Goal: Task Accomplishment & Management: Use online tool/utility

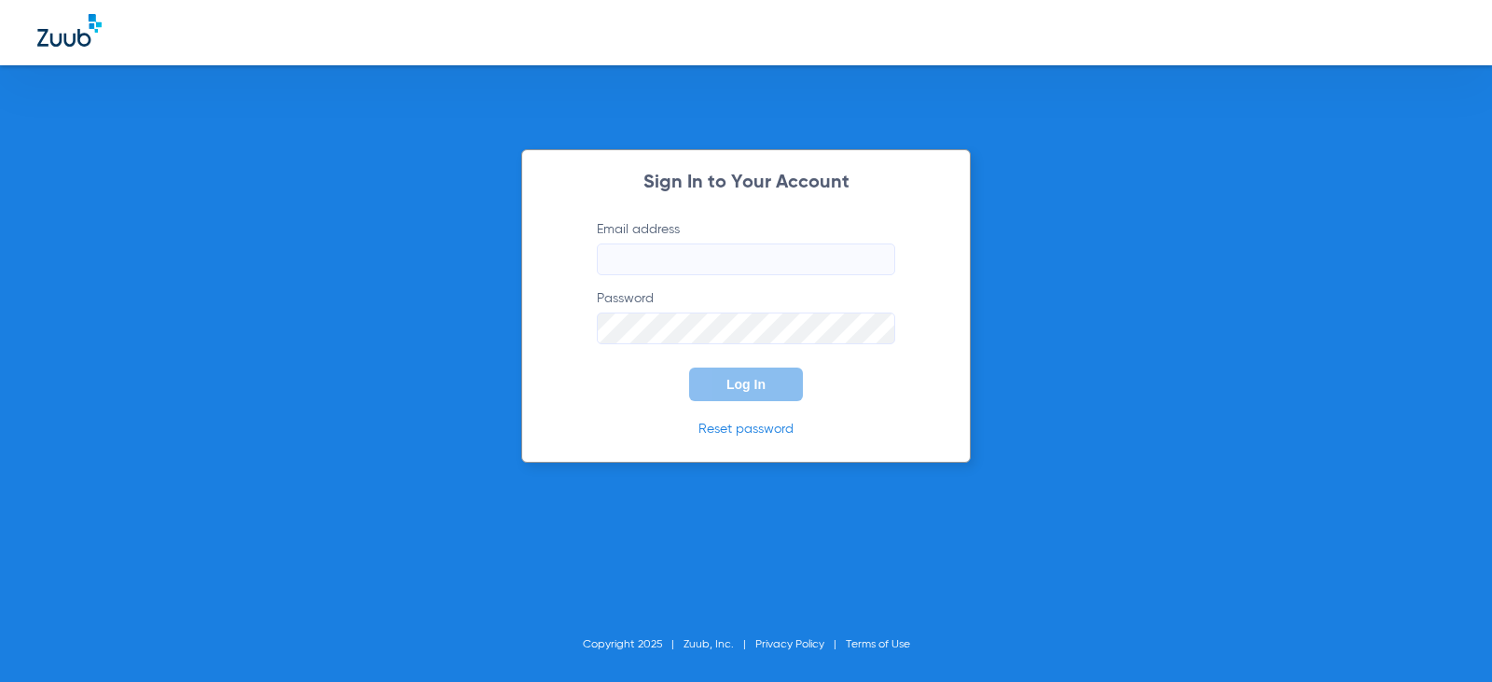
type input "[EMAIL_ADDRESS][DOMAIN_NAME]"
click at [756, 391] on span "Log In" at bounding box center [745, 384] width 39 height 15
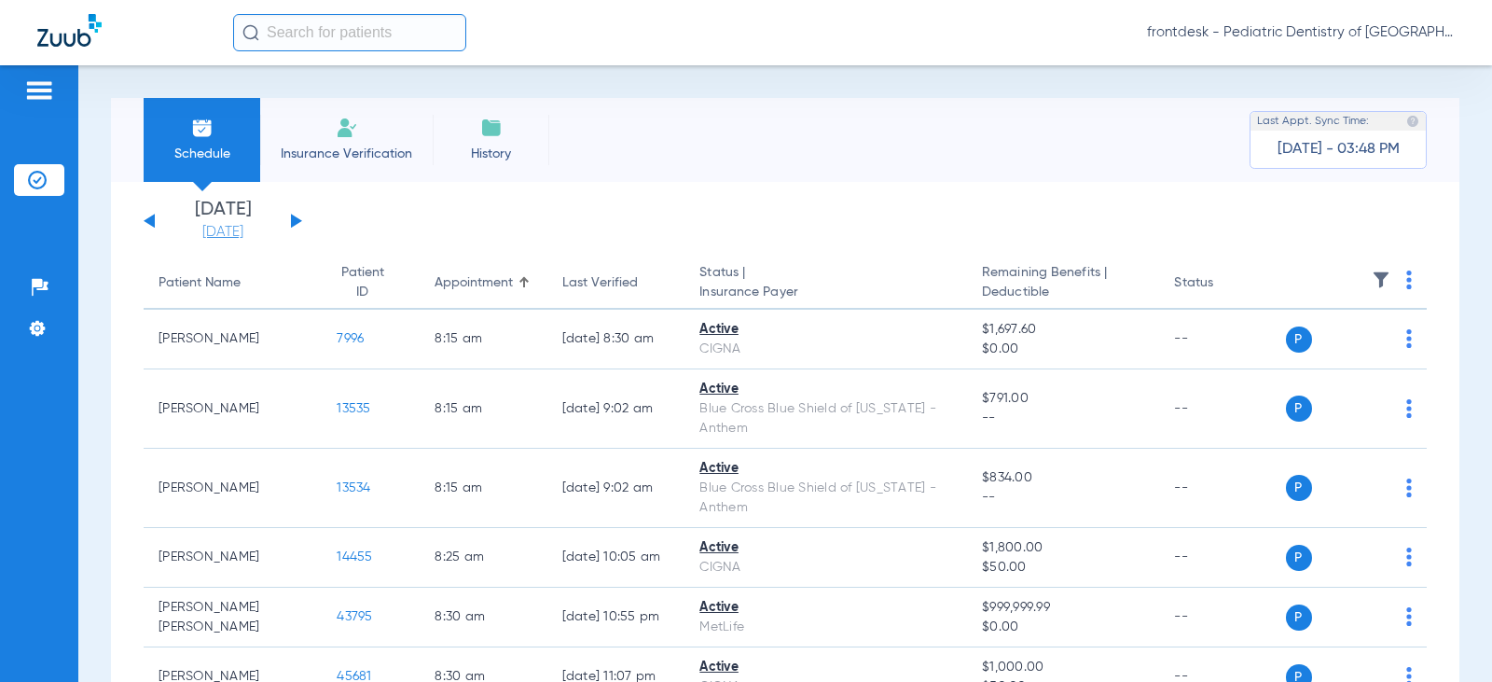
click at [228, 236] on link "[DATE]" at bounding box center [223, 232] width 112 height 19
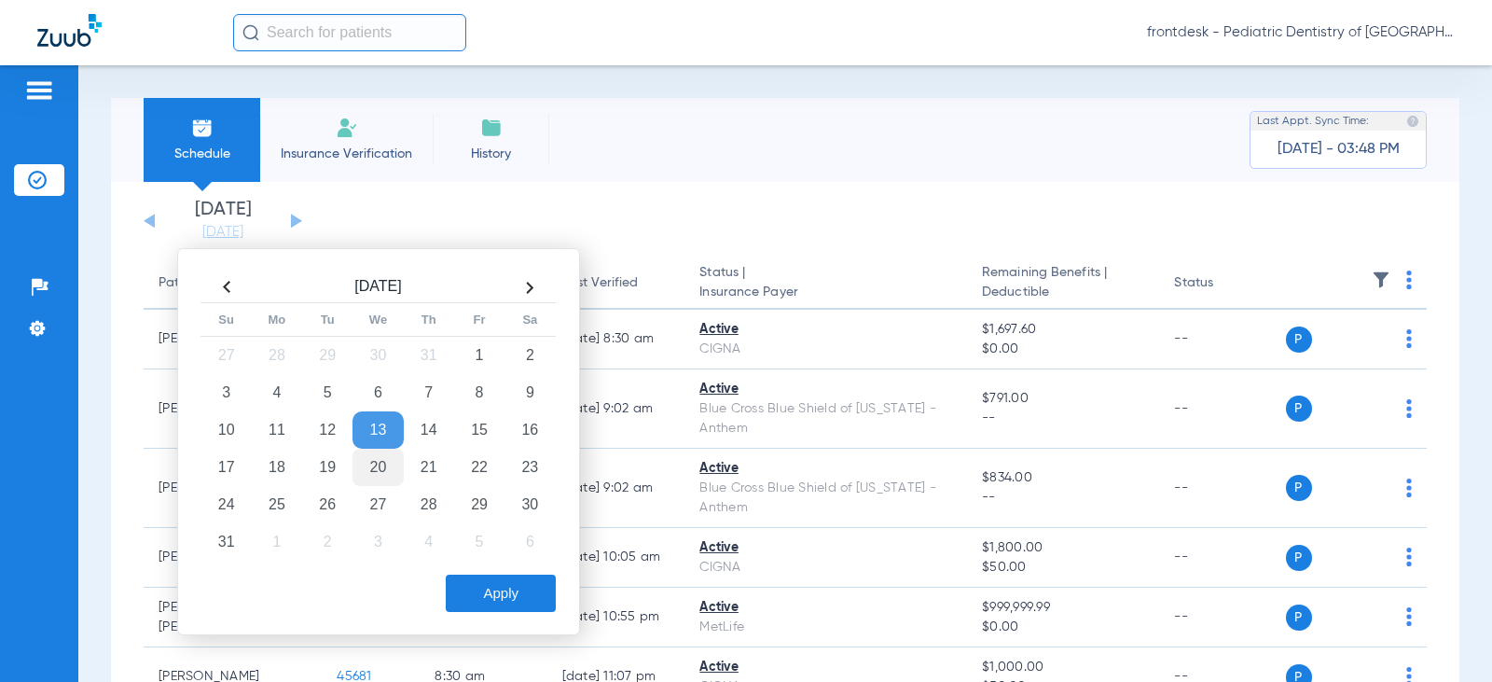
click at [379, 461] on td "20" at bounding box center [377, 466] width 50 height 37
click at [489, 582] on button "Apply" at bounding box center [501, 592] width 110 height 37
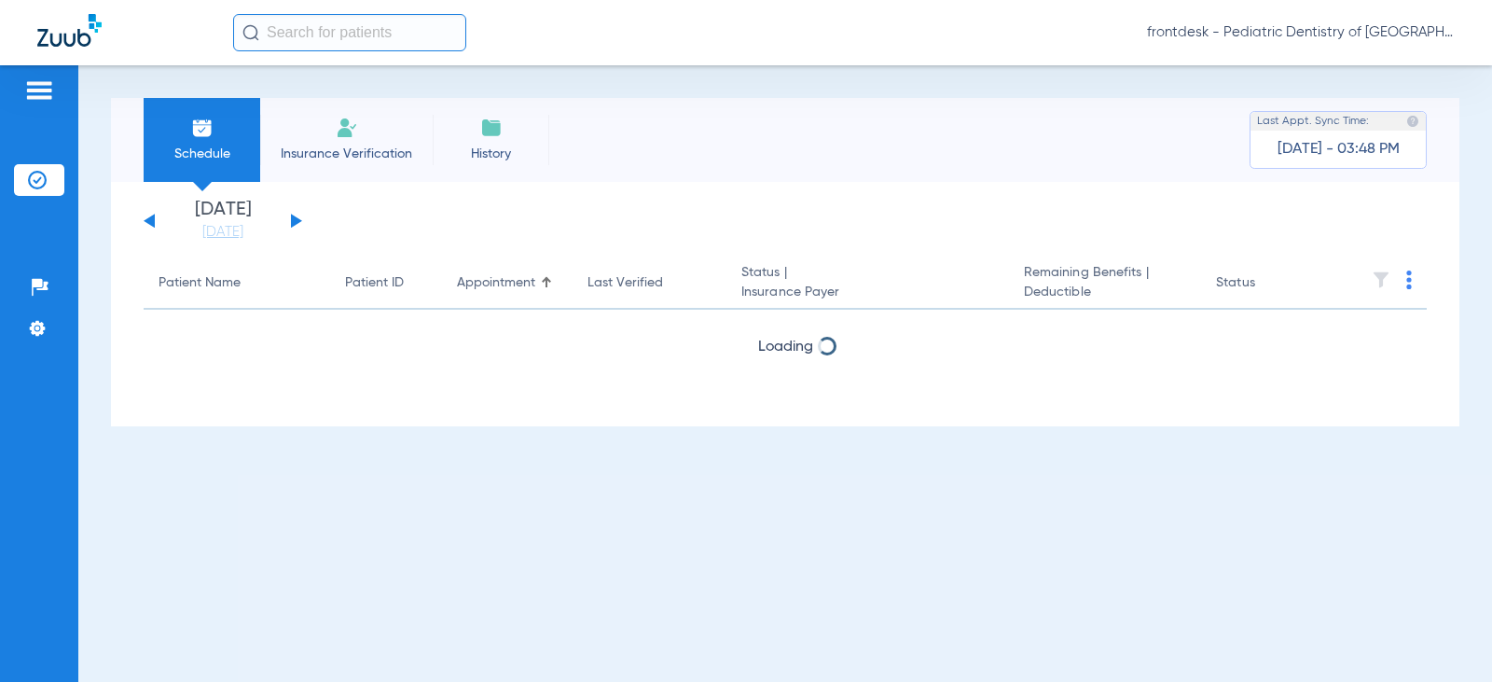
click at [614, 172] on div "Schedule Insurance Verification History Last Appt. Sync Time: Today - 03:48 PM" at bounding box center [785, 140] width 1348 height 84
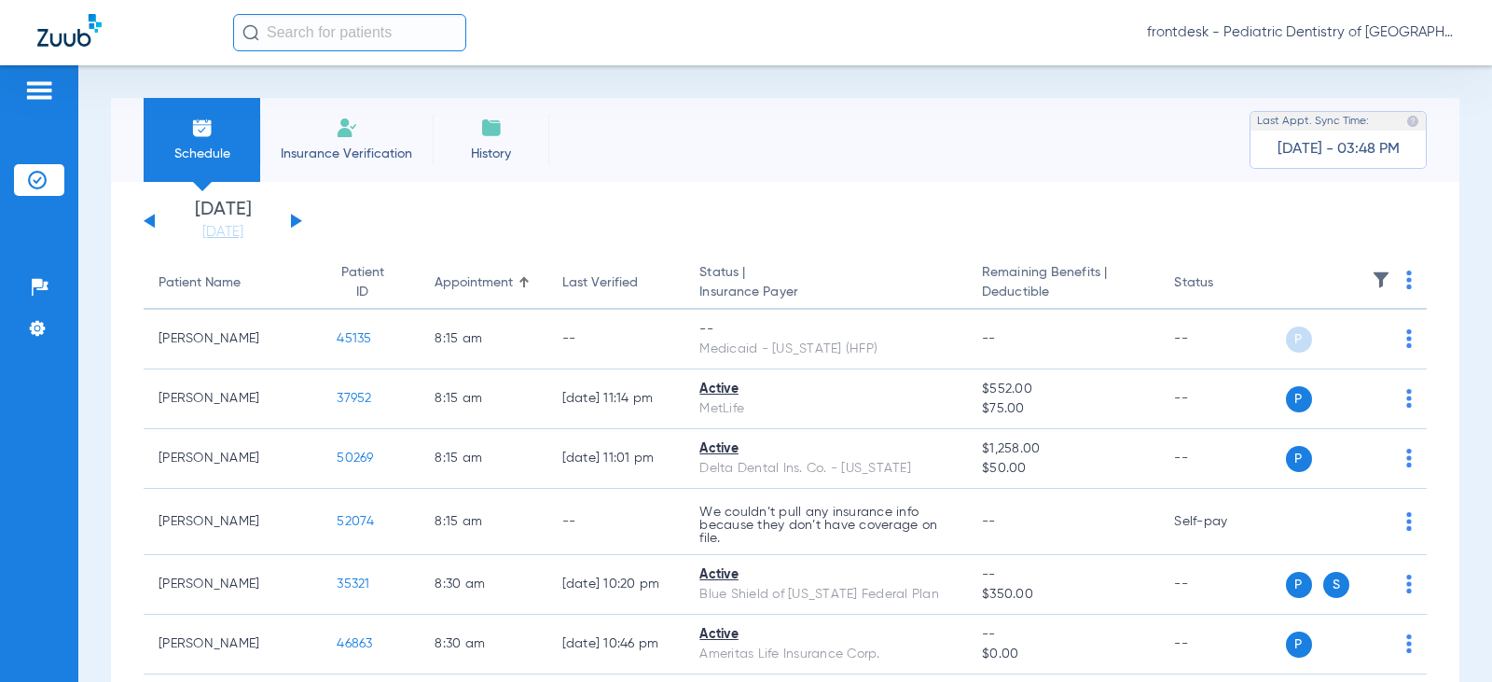
click at [218, 295] on th "Patient Name" at bounding box center [233, 283] width 178 height 52
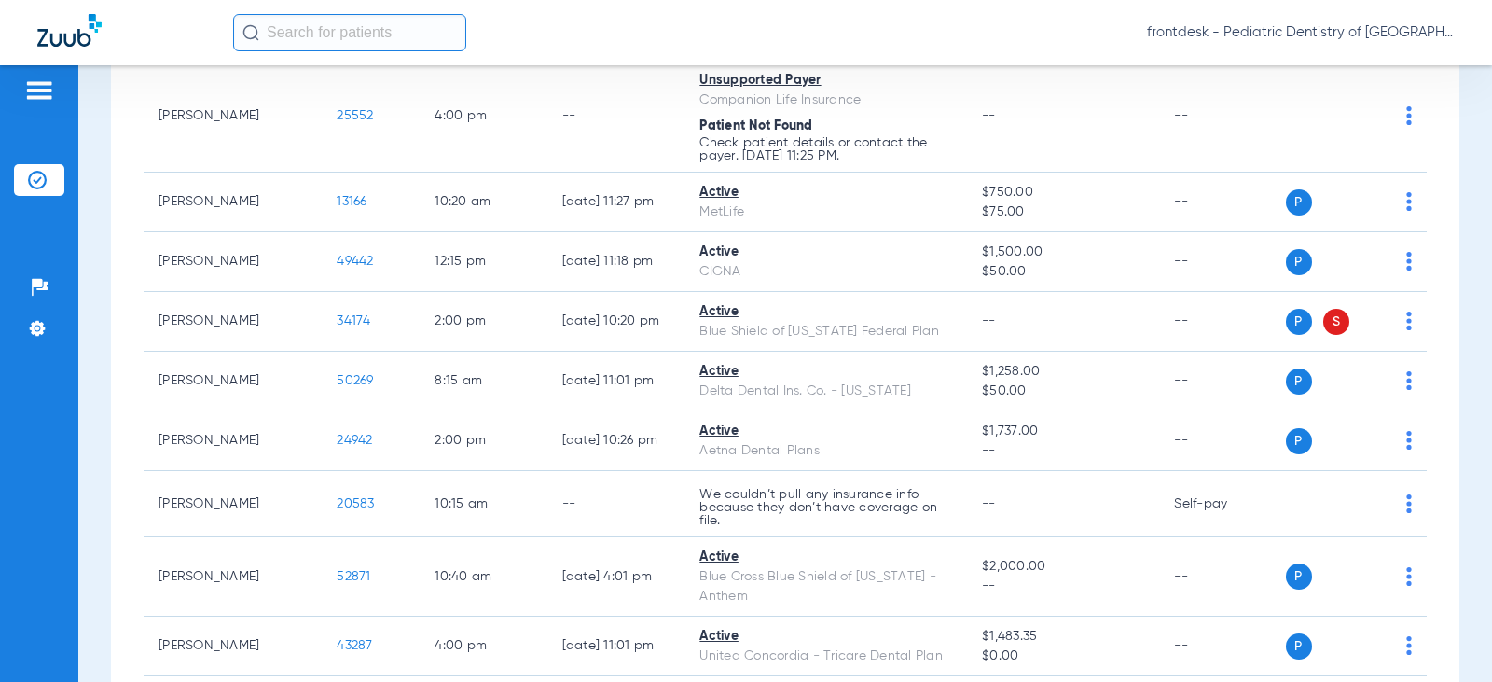
scroll to position [533, 0]
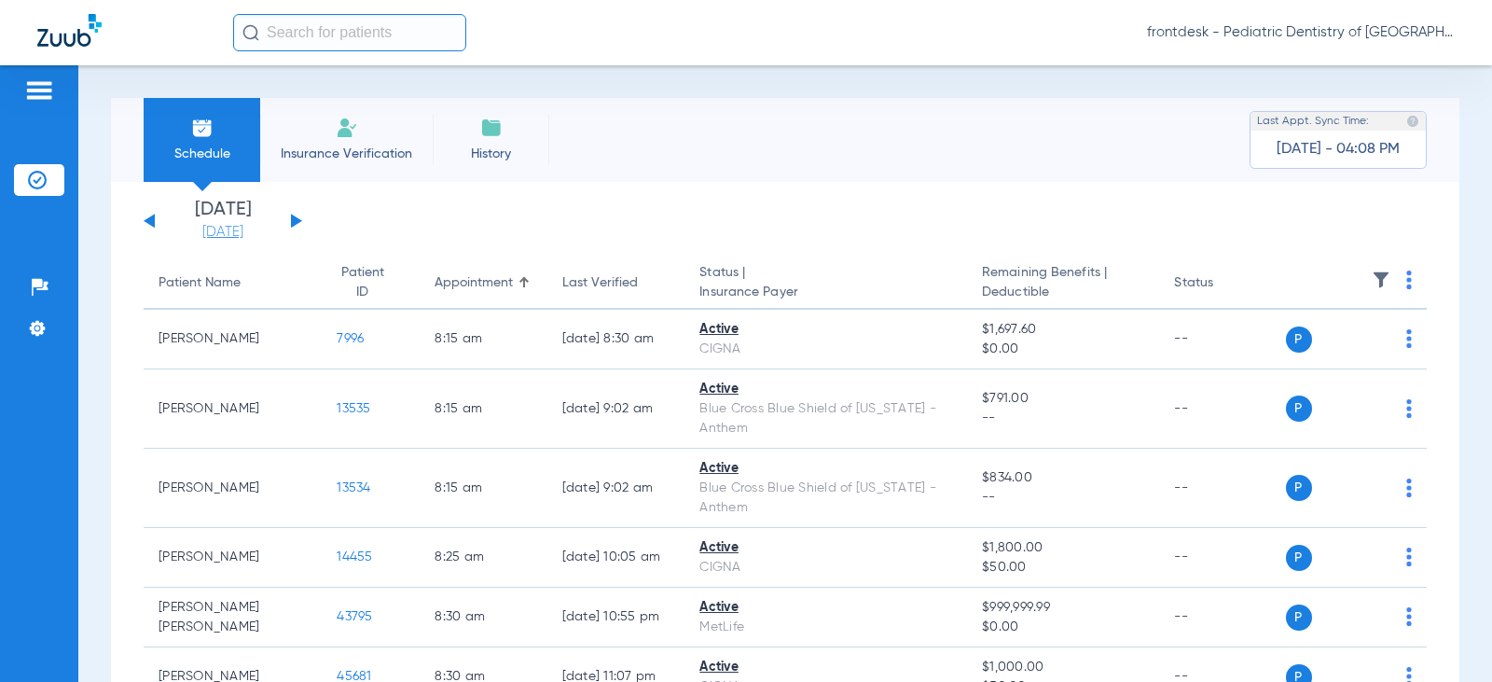
click at [214, 228] on link "[DATE]" at bounding box center [223, 232] width 112 height 19
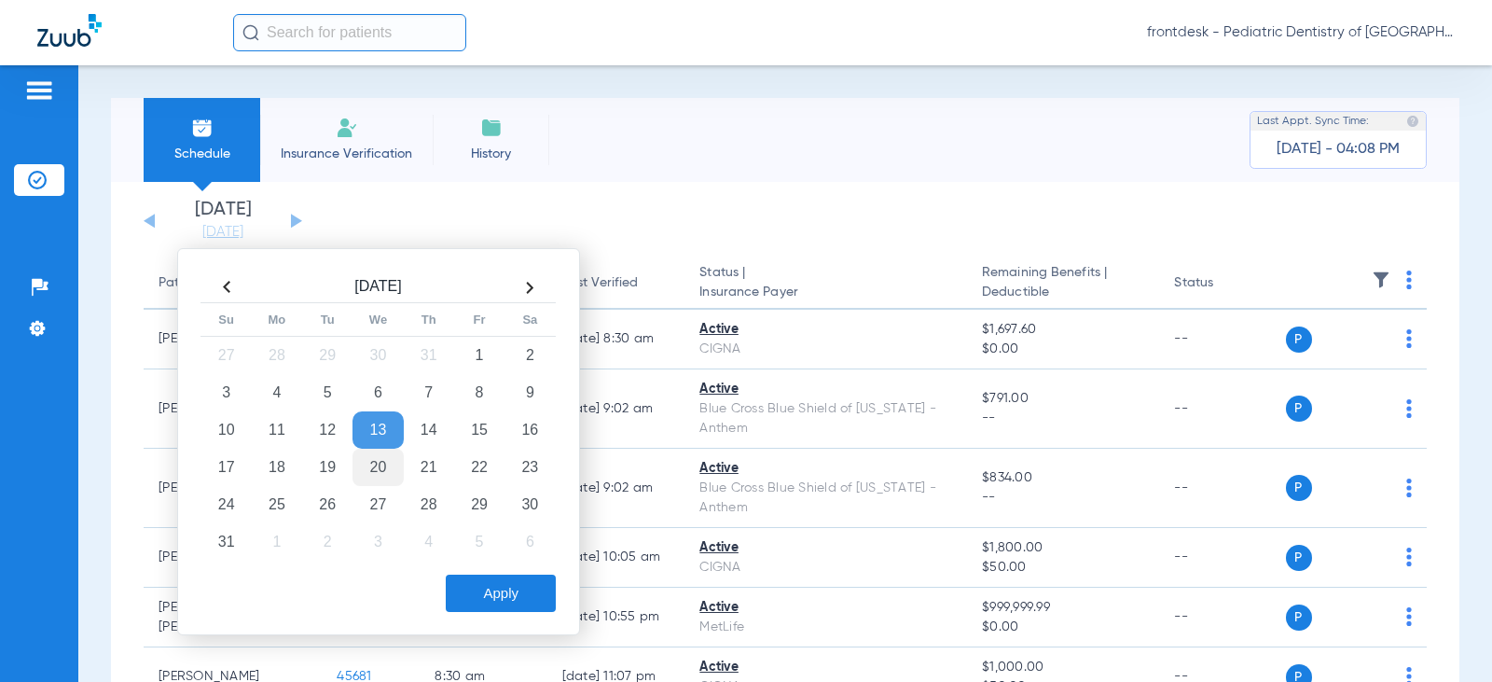
click at [380, 458] on td "20" at bounding box center [377, 466] width 50 height 37
click at [504, 599] on button "Apply" at bounding box center [501, 592] width 110 height 37
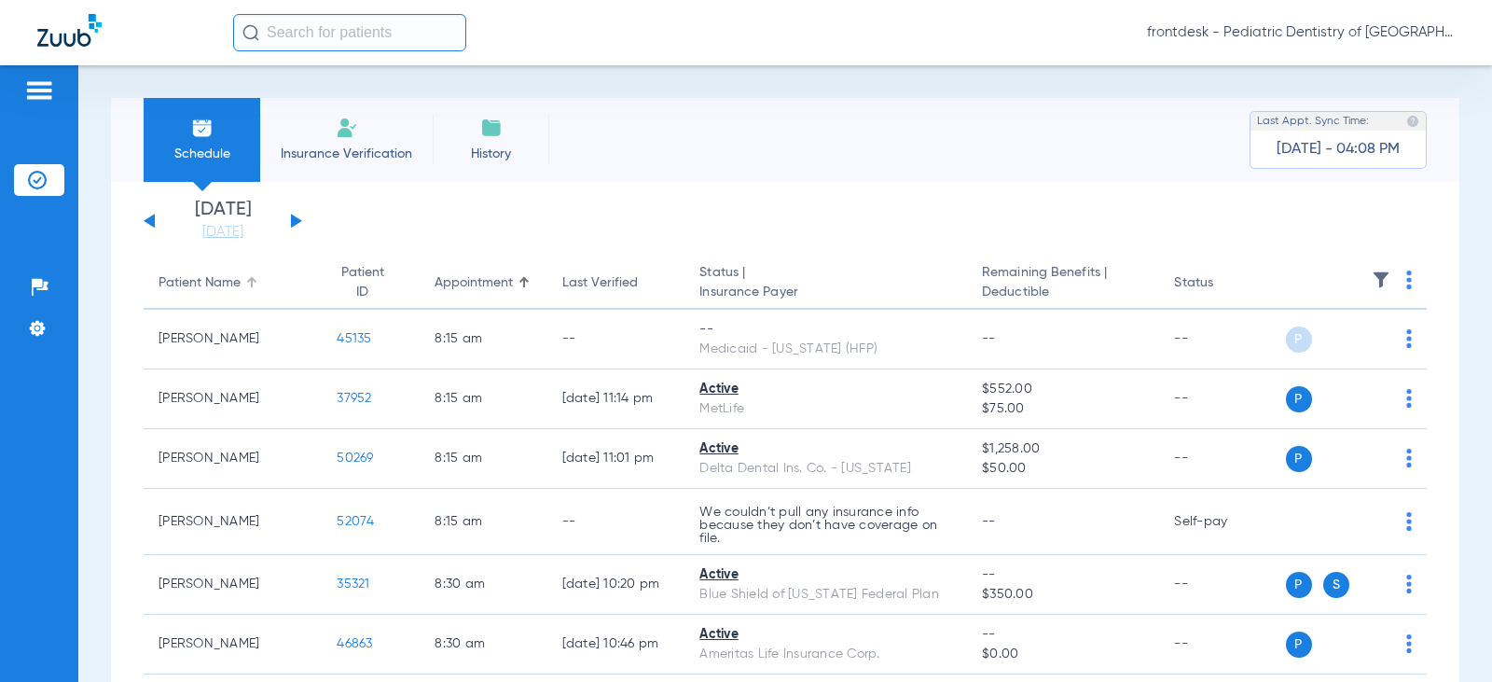
click at [201, 291] on div "Patient Name" at bounding box center [199, 283] width 82 height 20
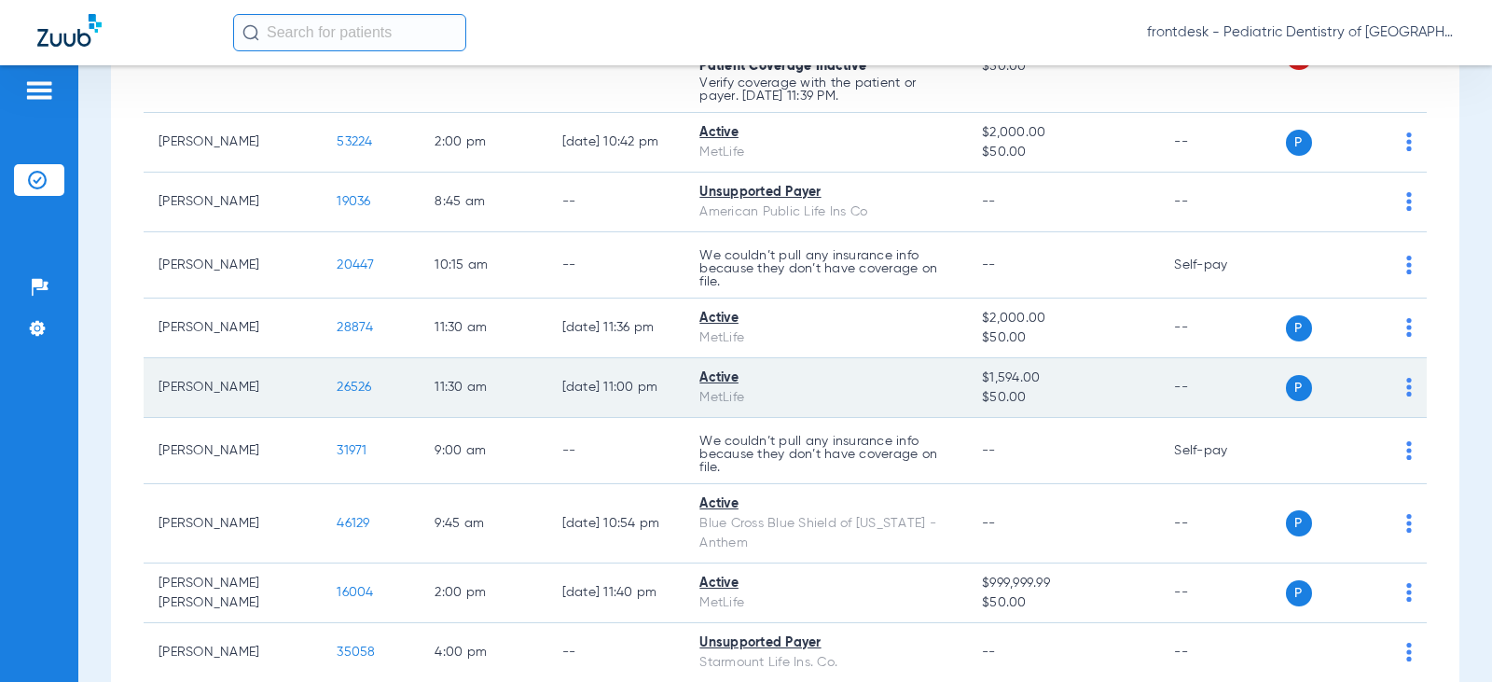
scroll to position [3796, 0]
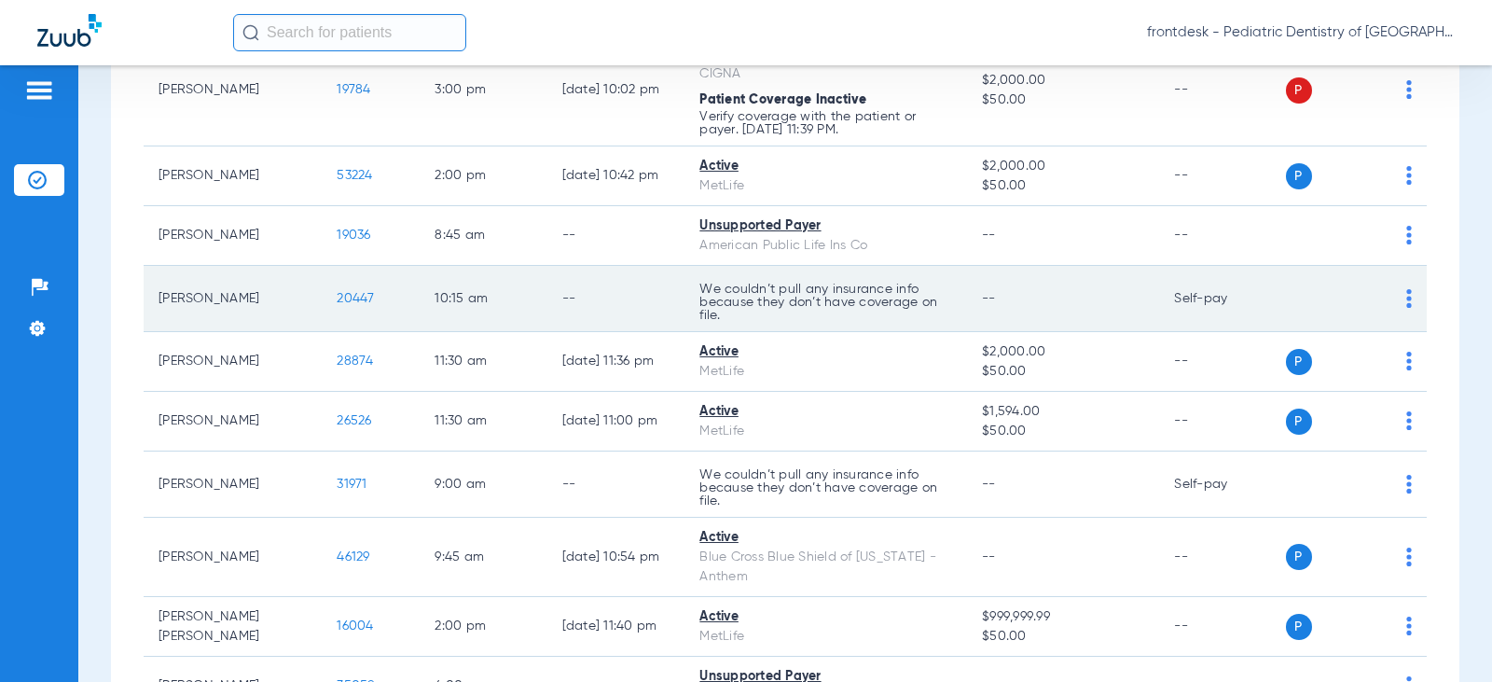
click at [239, 301] on td "[PERSON_NAME]" at bounding box center [233, 299] width 178 height 66
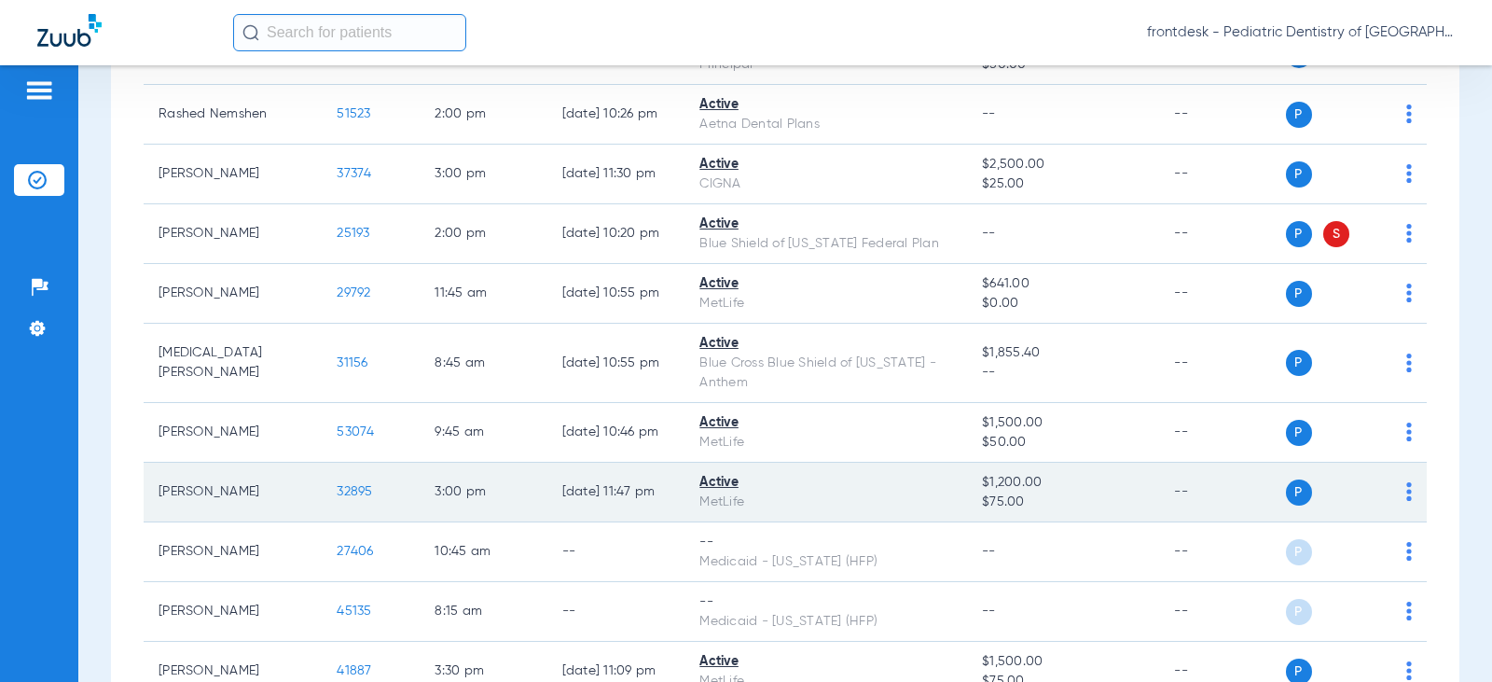
scroll to position [5008, 0]
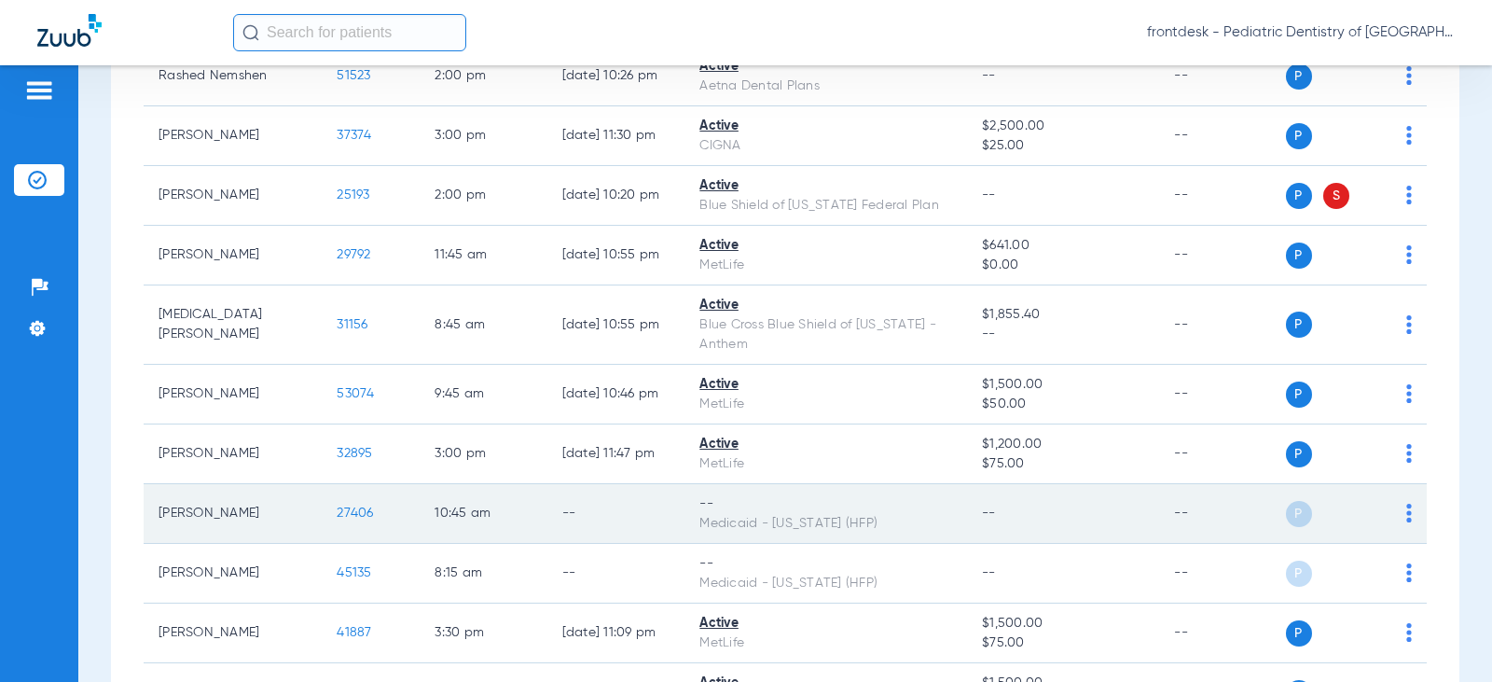
click at [225, 529] on td "[PERSON_NAME]" at bounding box center [233, 514] width 178 height 60
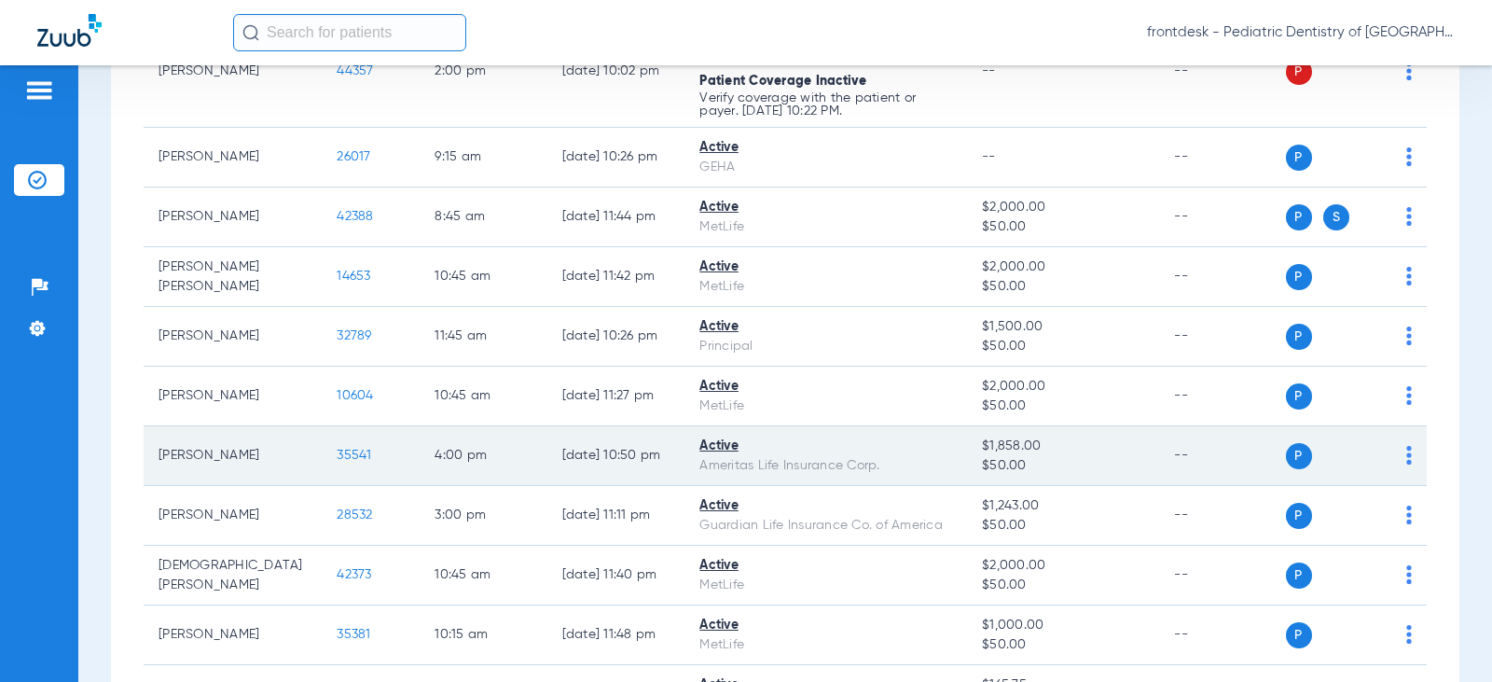
scroll to position [2305, 0]
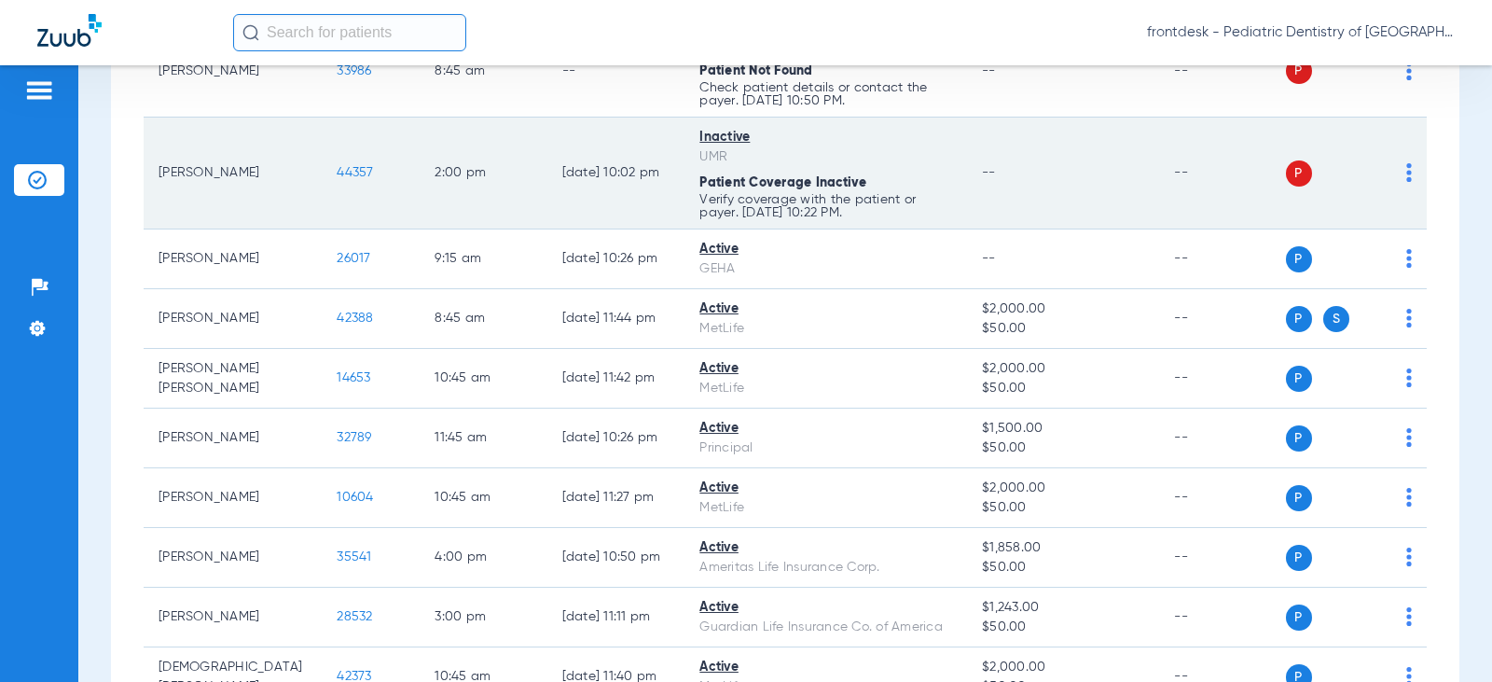
click at [1391, 160] on div "P S" at bounding box center [1349, 173] width 127 height 26
click at [1398, 179] on td "P S" at bounding box center [1357, 173] width 142 height 112
click at [1406, 174] on img at bounding box center [1409, 172] width 6 height 19
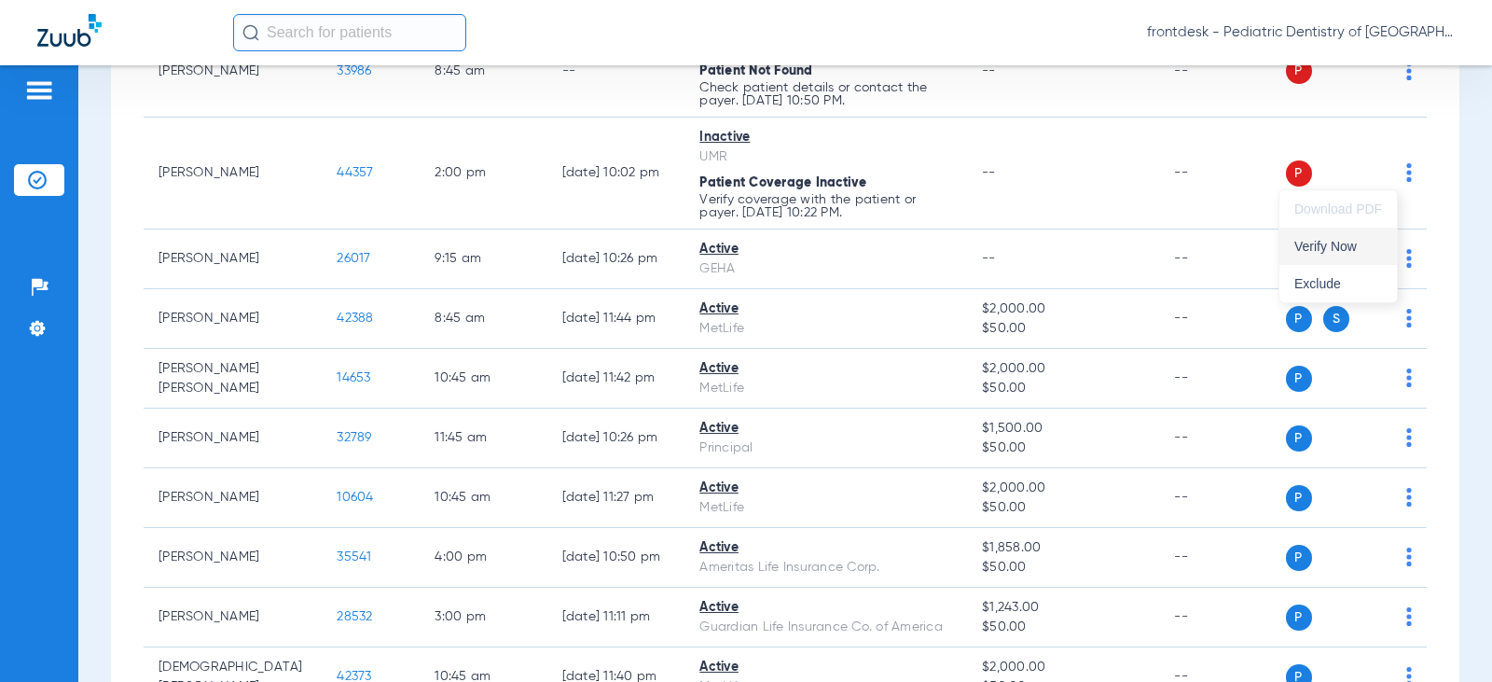
click at [1310, 254] on button "Verify Now" at bounding box center [1337, 245] width 117 height 37
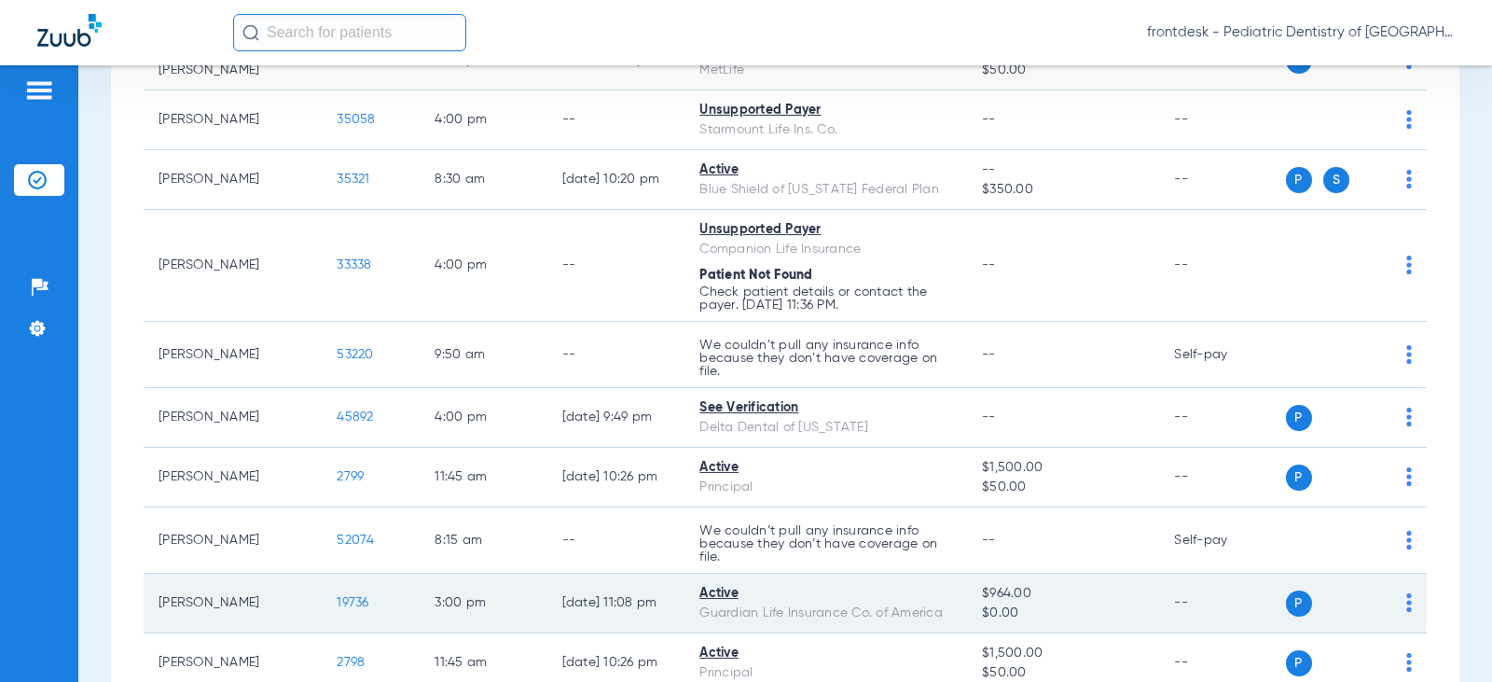
scroll to position [4449, 0]
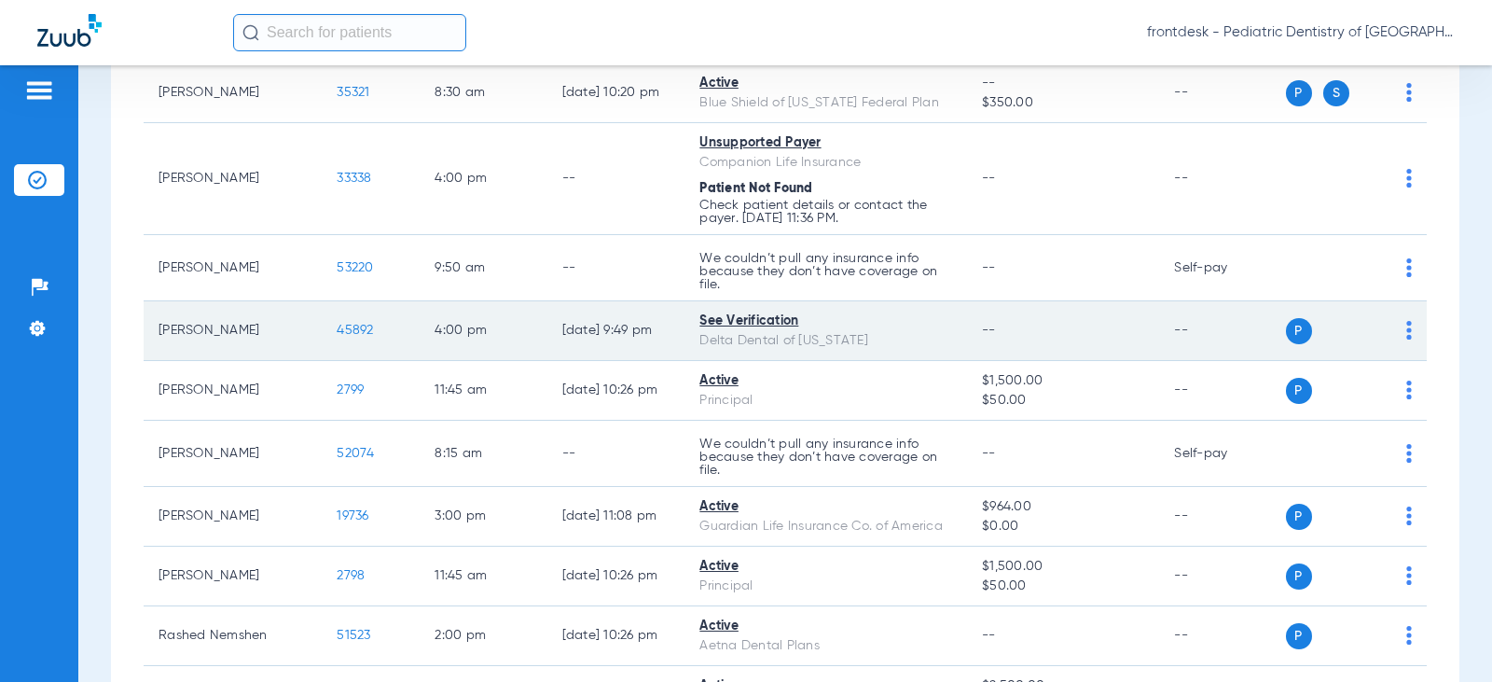
click at [1406, 326] on img at bounding box center [1409, 330] width 6 height 19
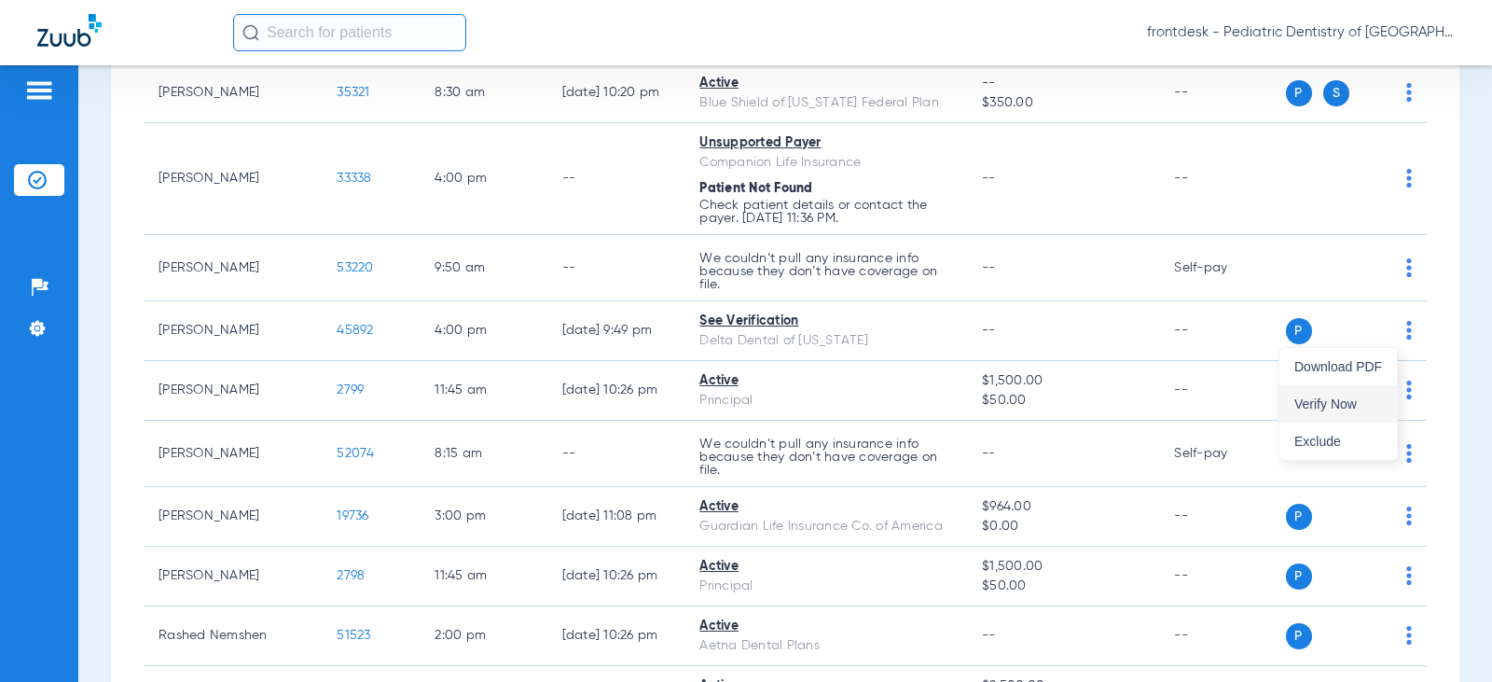
click at [1330, 402] on span "Verify Now" at bounding box center [1338, 403] width 88 height 13
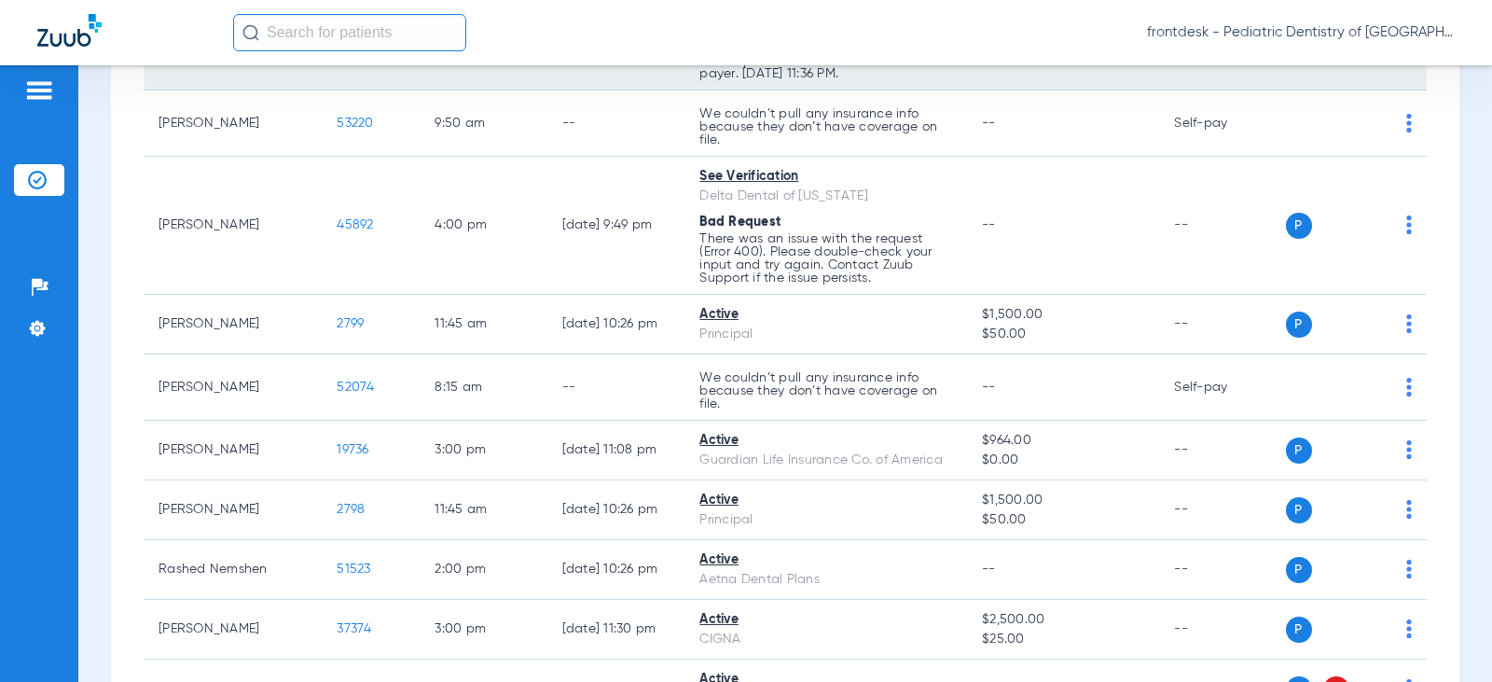
scroll to position [4635, 0]
